Goal: Go to known website: Go to known website

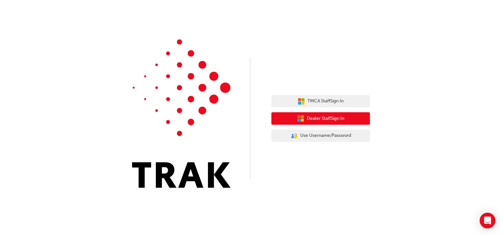
click at [328, 119] on span "Dealer Staff Sign In" at bounding box center [325, 119] width 37 height 8
